Goal: Check status

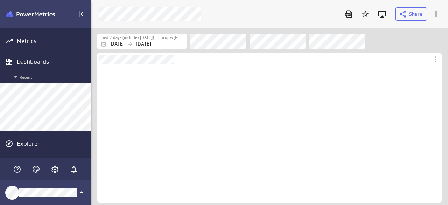
scroll to position [138, 344]
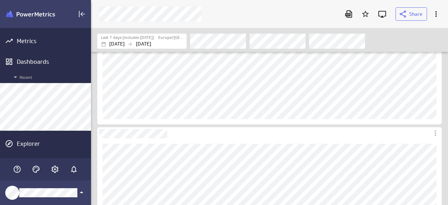
scroll to position [105, 0]
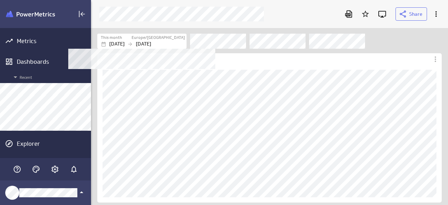
click at [151, 41] on p "Sep 30 2025" at bounding box center [143, 43] width 15 height 7
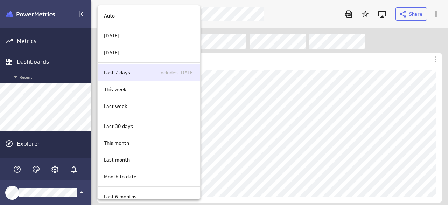
click at [121, 70] on p "Last 7 days" at bounding box center [117, 72] width 26 height 7
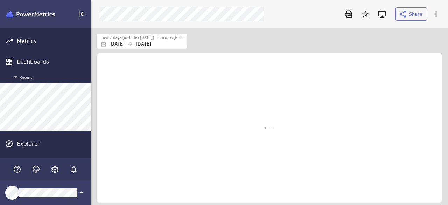
scroll to position [618, 358]
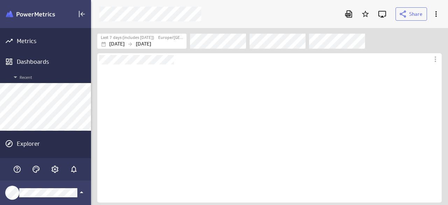
scroll to position [138, 344]
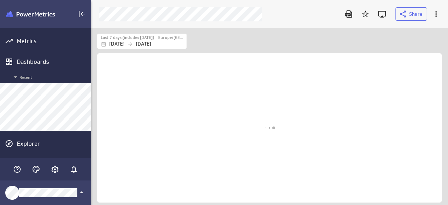
scroll to position [188, 368]
